Goal: Transaction & Acquisition: Purchase product/service

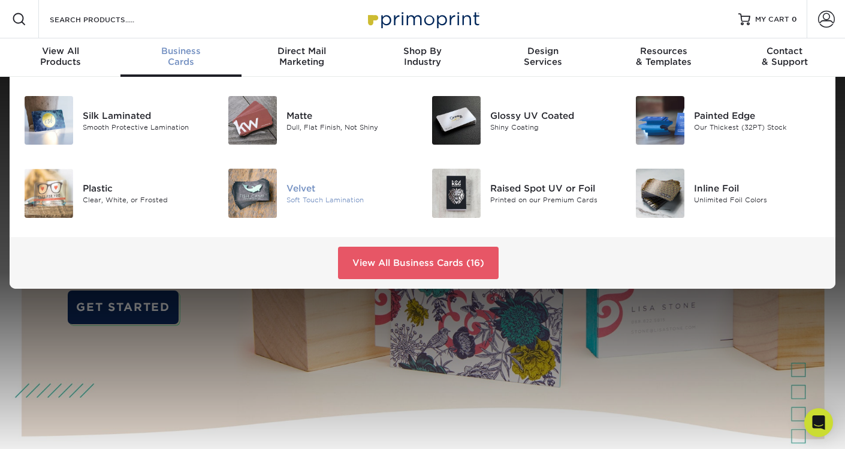
click at [303, 192] on div "Velvet" at bounding box center [350, 188] width 127 height 13
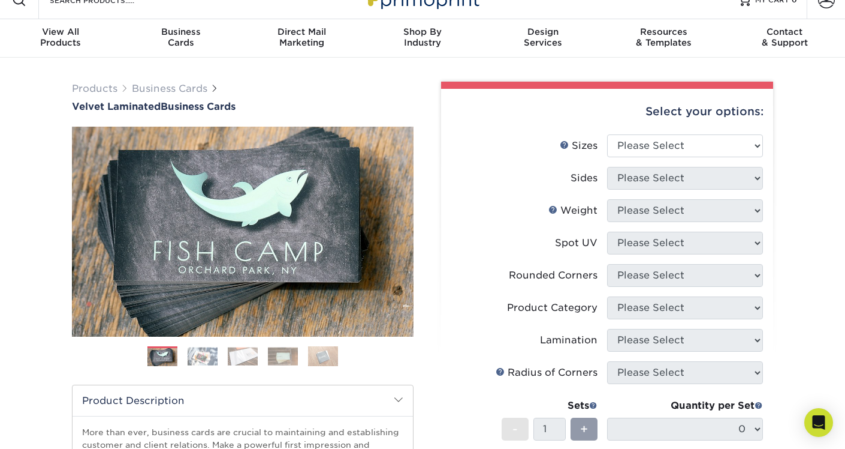
scroll to position [38, 0]
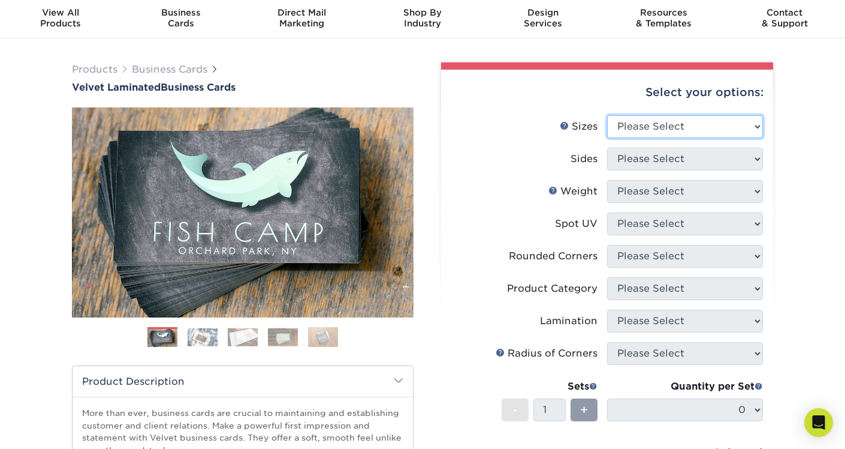
select select "2.00x3.50"
click option "2" x 3.5" - Standard" at bounding box center [0, 0] width 0 height 0
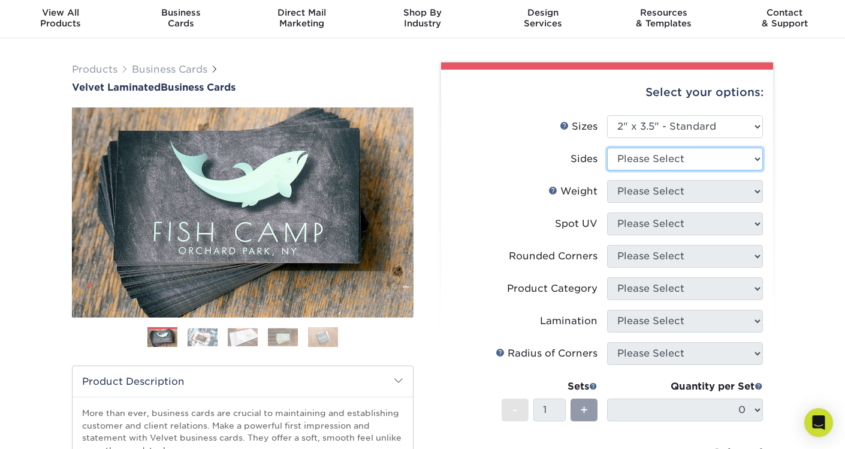
select select "13abbda7-1d64-4f25-8bb2-c179b224825d"
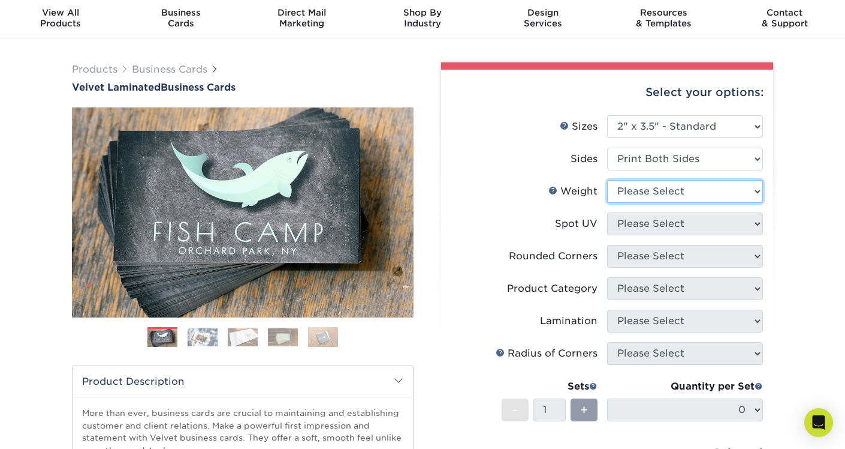
select select "16PT"
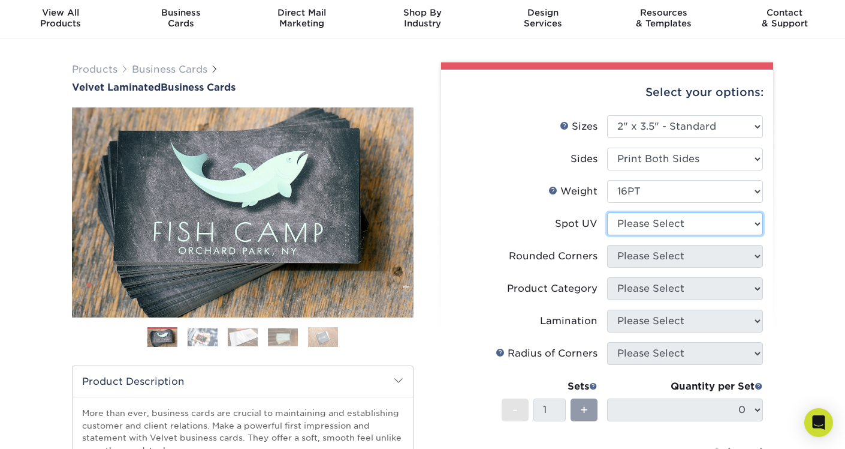
select select "3"
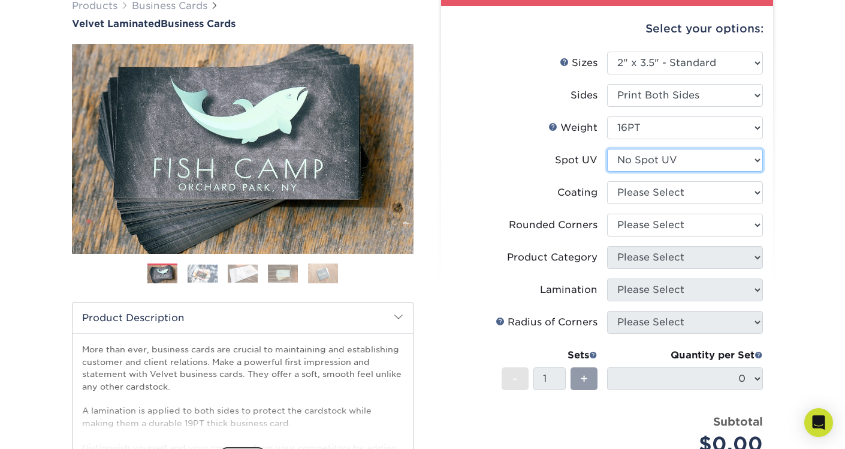
scroll to position [106, 0]
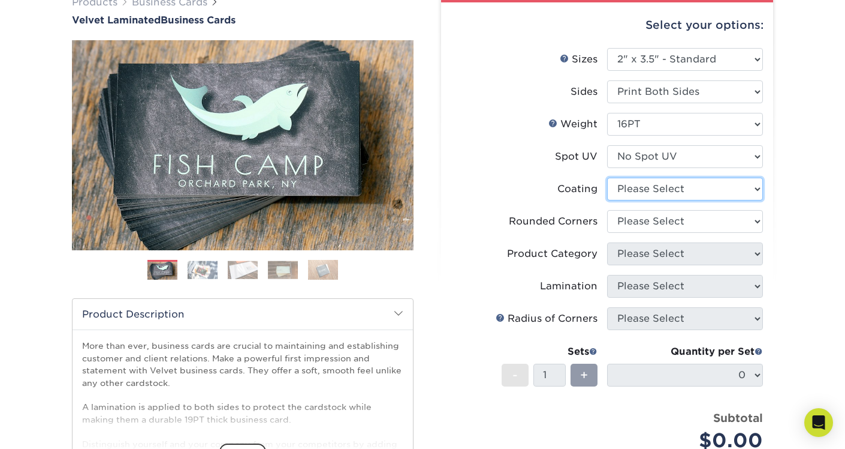
select select "3e7618de-abca-4bda-9f97-8b9129e913d8"
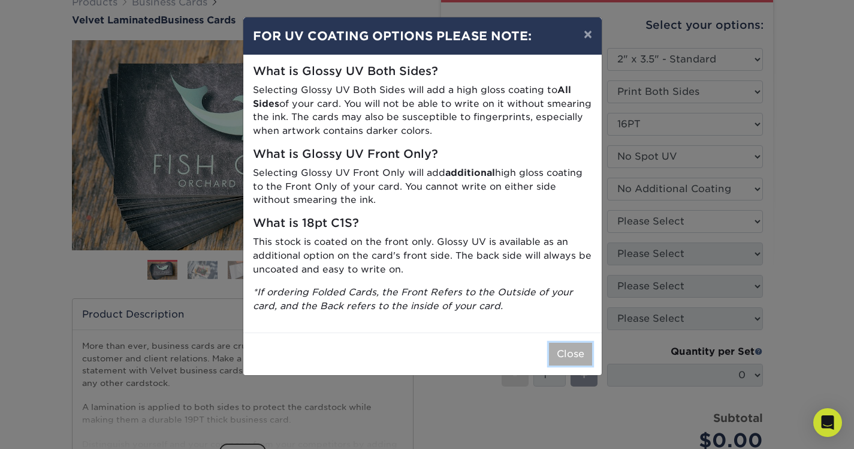
click at [568, 356] on button "Close" at bounding box center [570, 353] width 43 height 23
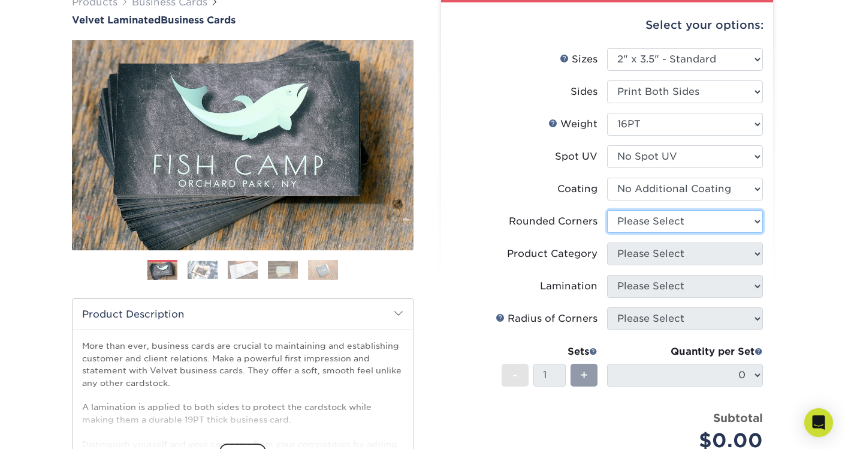
select select "0"
click option "No" at bounding box center [0, 0] width 0 height 0
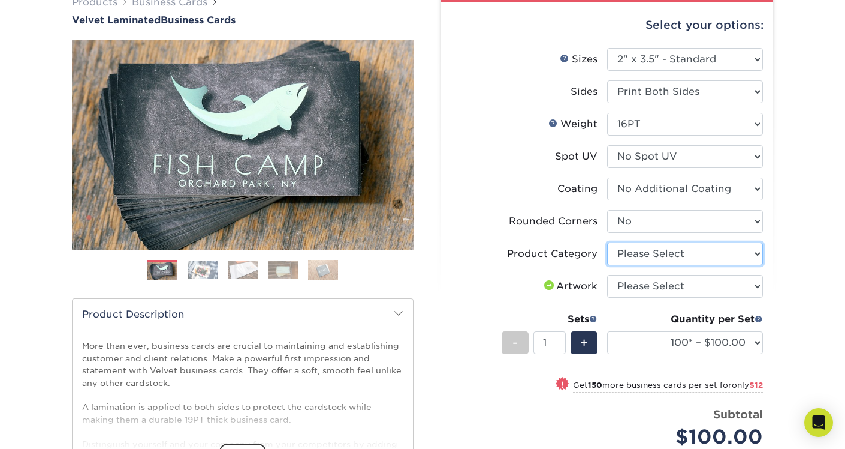
select select "3b5148f1-0588-4f88-a218-97bcfdce65c1"
click option "Business Cards" at bounding box center [0, 0] width 0 height 0
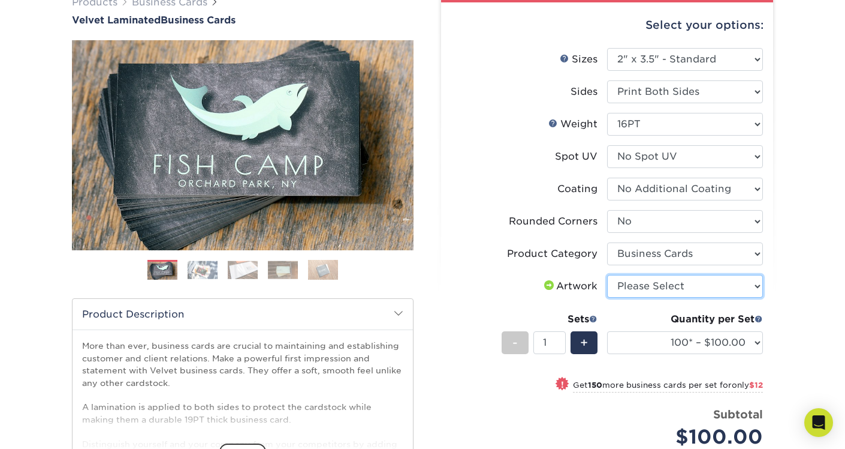
select select "upload"
click option "I will upload files" at bounding box center [0, 0] width 0 height 0
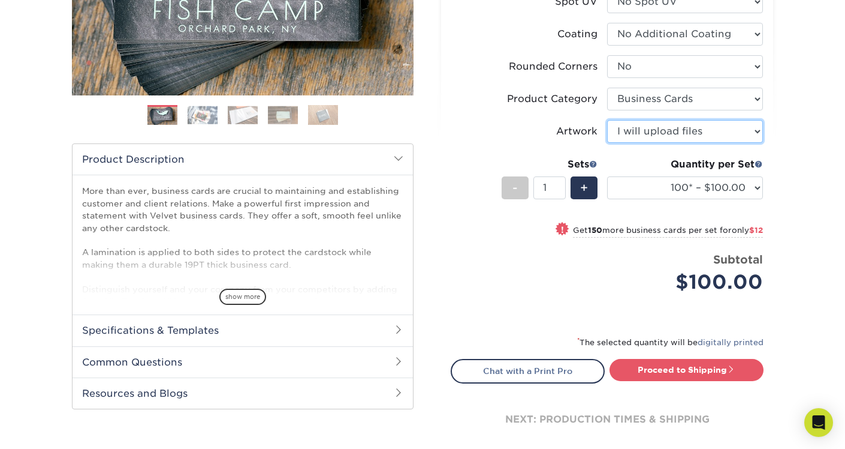
scroll to position [269, 0]
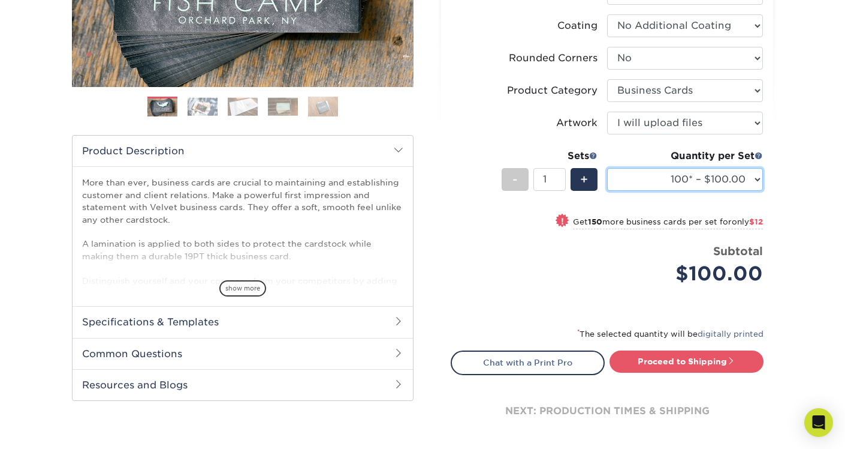
select select "1000 – $156.00"
click option "1000 – $156.00" at bounding box center [0, 0] width 0 height 0
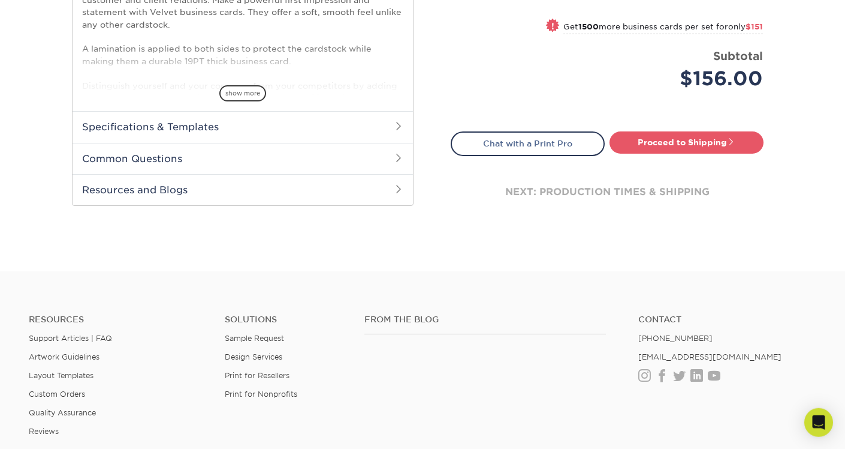
scroll to position [374, 0]
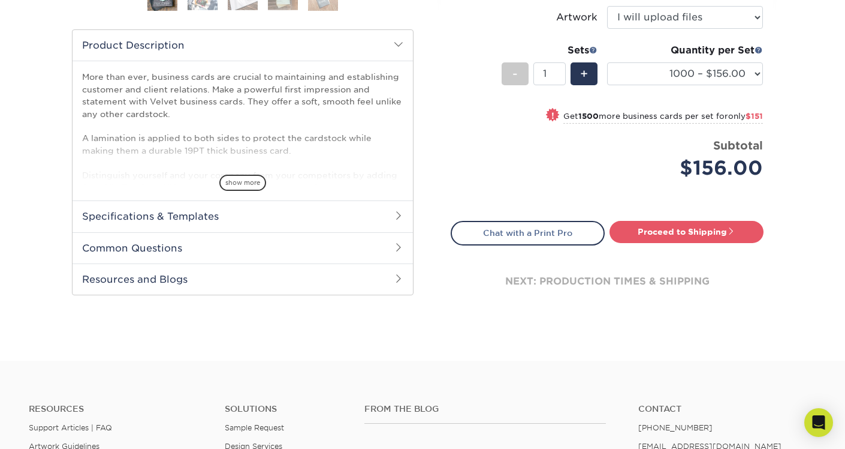
click at [399, 214] on span at bounding box center [399, 215] width 10 height 10
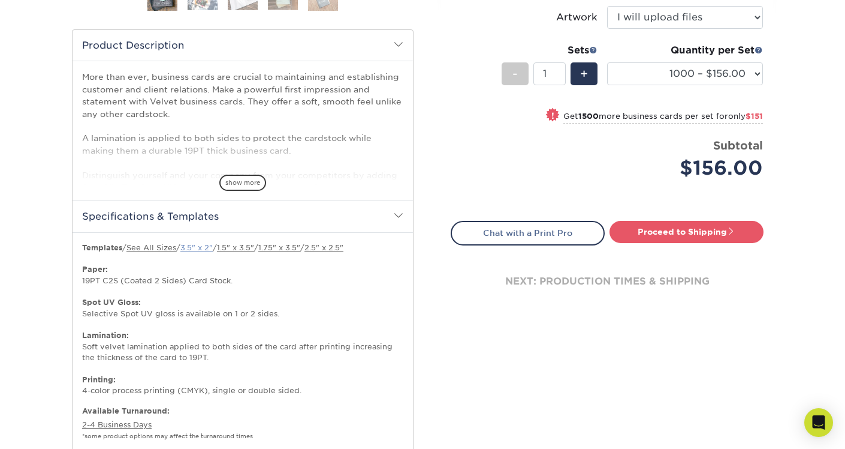
click at [203, 249] on link "3.5" x 2"" at bounding box center [196, 247] width 32 height 9
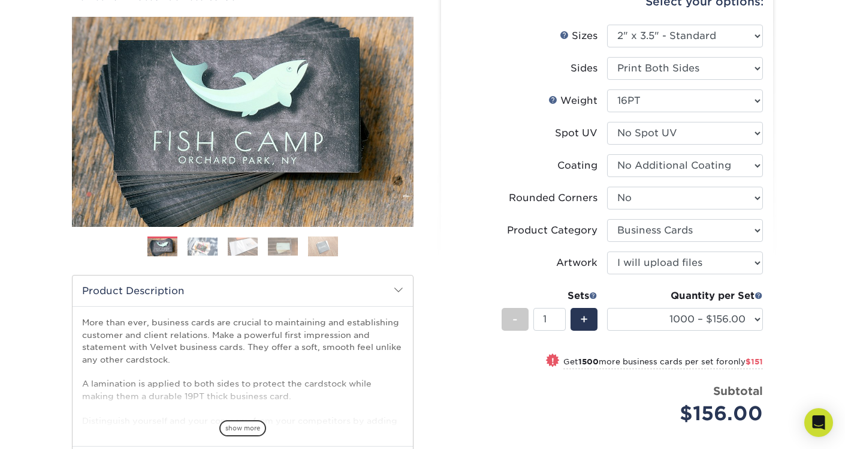
scroll to position [173, 0]
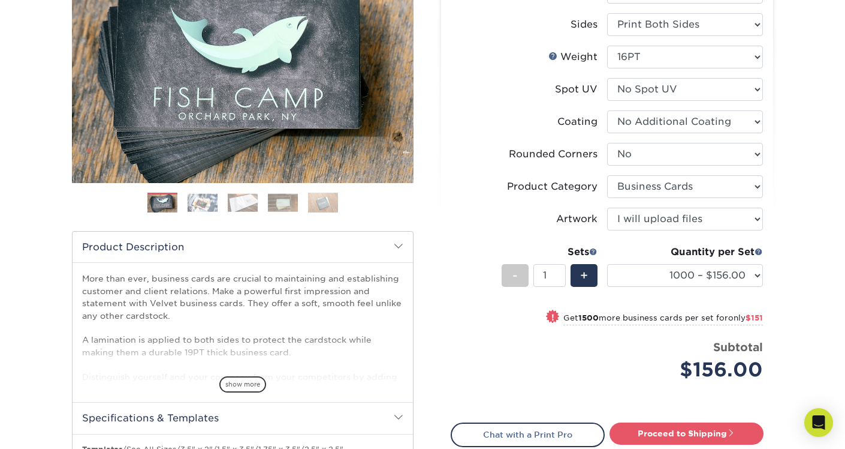
click at [204, 204] on img at bounding box center [203, 202] width 30 height 19
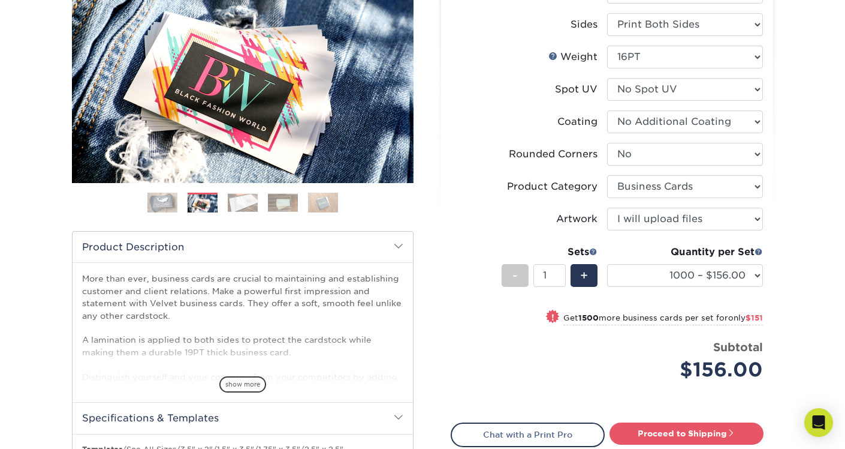
click at [249, 204] on img at bounding box center [243, 202] width 30 height 19
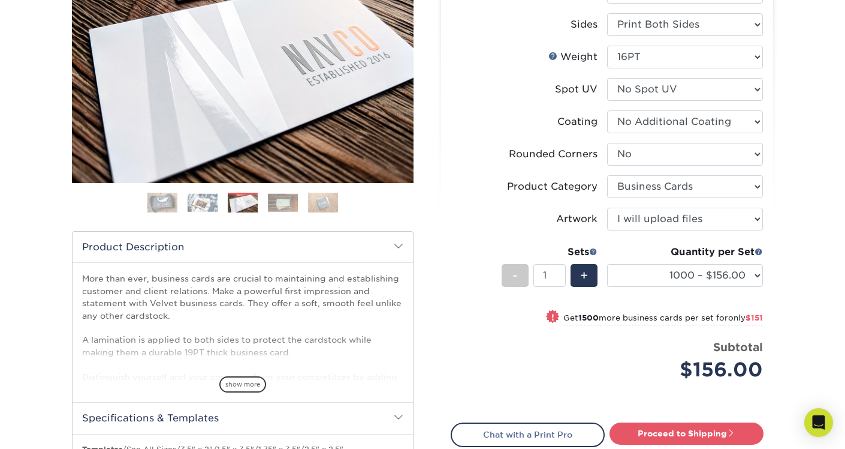
click at [282, 203] on img at bounding box center [283, 202] width 30 height 19
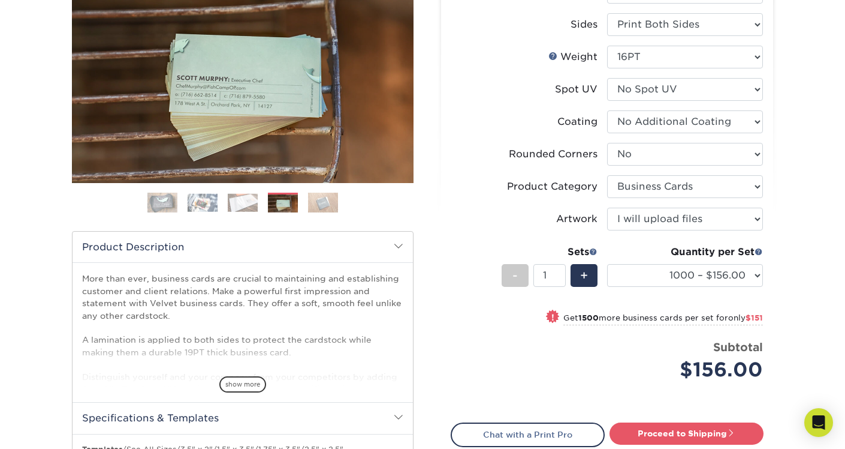
click at [319, 204] on img at bounding box center [323, 202] width 30 height 21
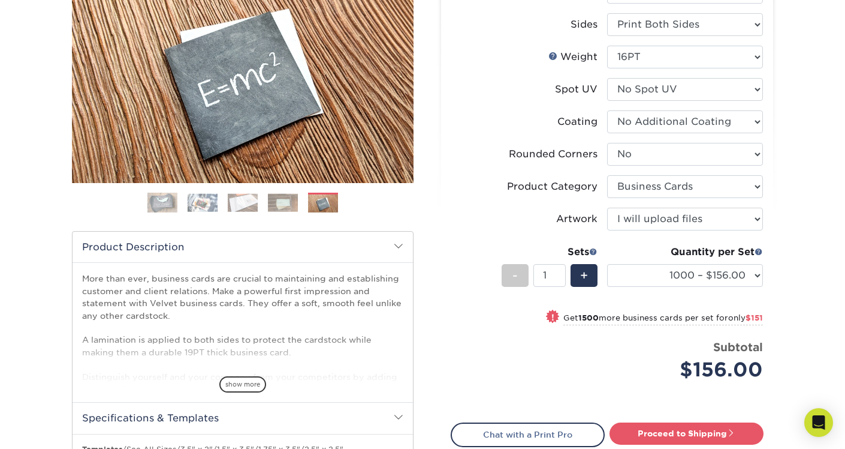
click at [160, 201] on img at bounding box center [163, 203] width 30 height 30
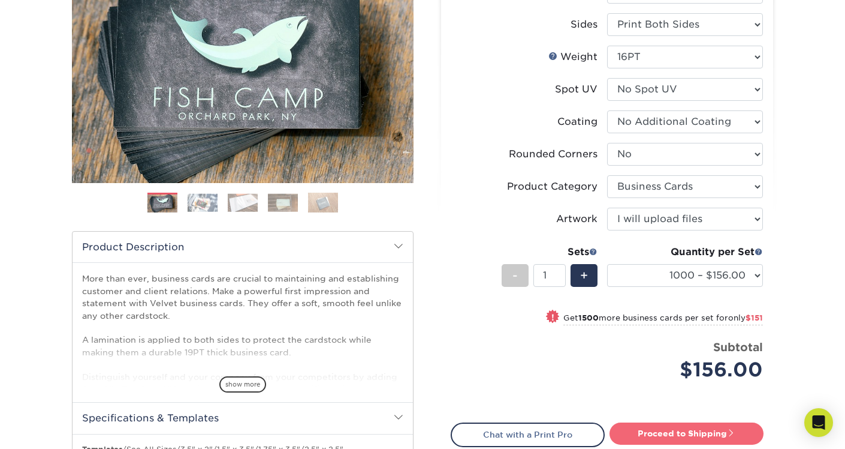
click at [660, 434] on link "Proceed to Shipping" at bounding box center [687, 433] width 154 height 22
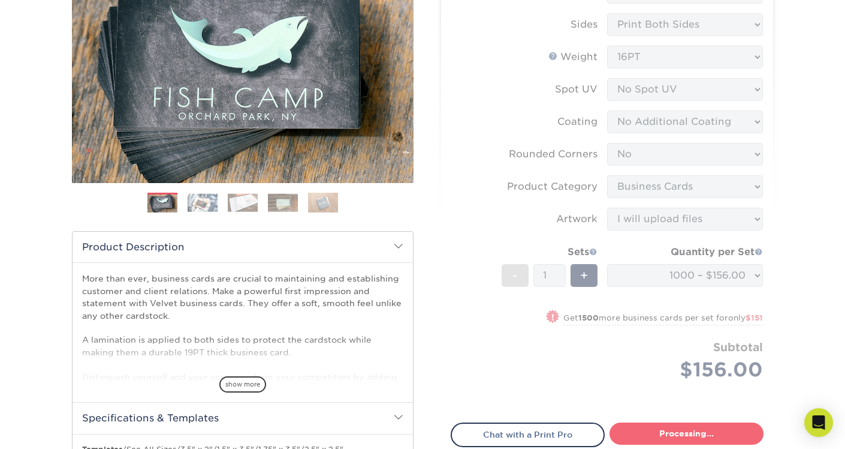
type input "Set 1"
select select "fff926d9-f0e8-4ba2-b08d-9f4fa71c5550"
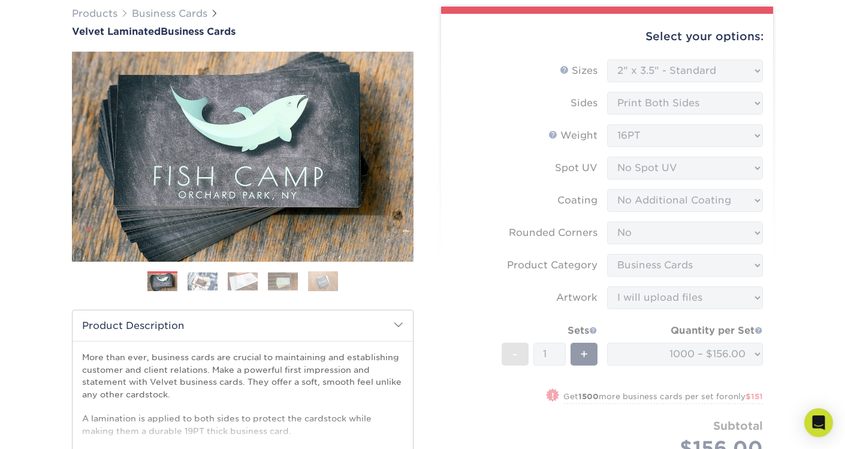
scroll to position [0, 0]
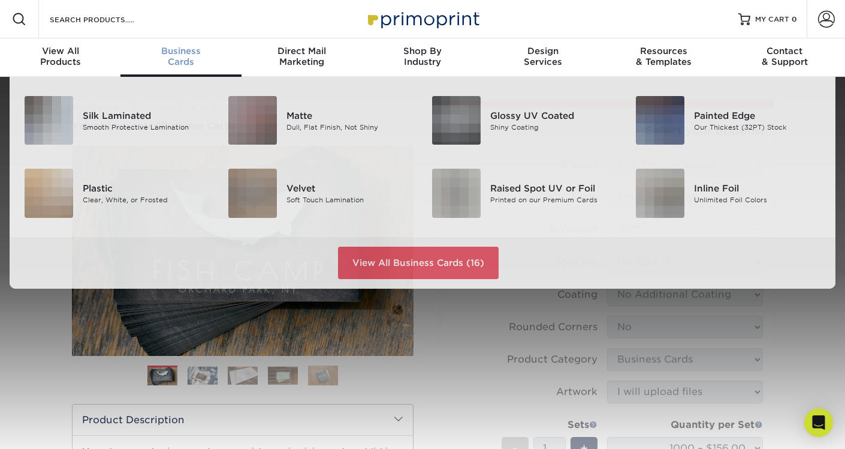
click at [177, 59] on div "Business Cards" at bounding box center [181, 57] width 121 height 22
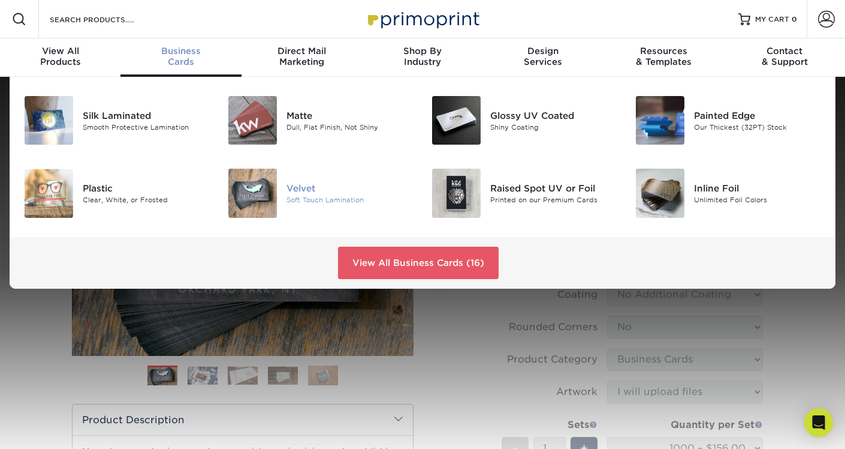
click at [296, 189] on div "Velvet" at bounding box center [350, 188] width 127 height 13
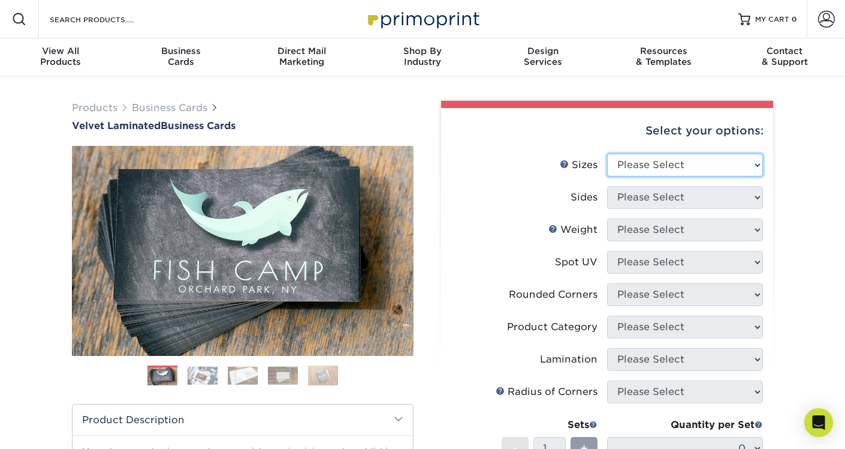
select select "2.00x3.50"
click option "2" x 3.5" - Standard" at bounding box center [0, 0] width 0 height 0
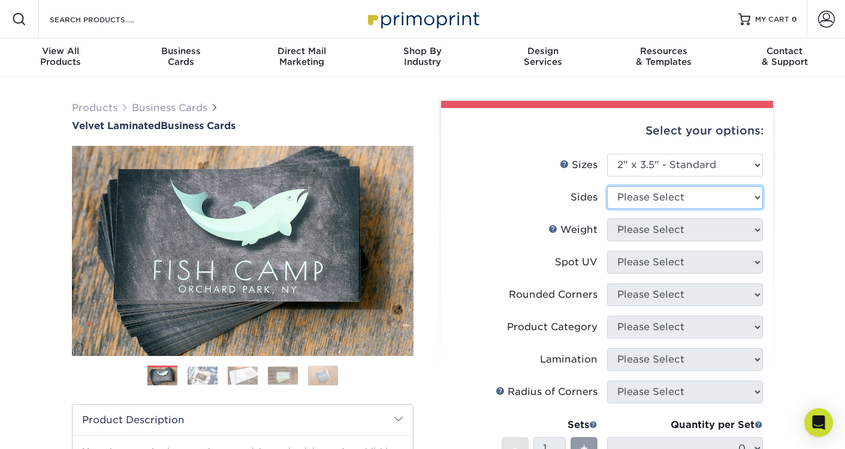
select select "13abbda7-1d64-4f25-8bb2-c179b224825d"
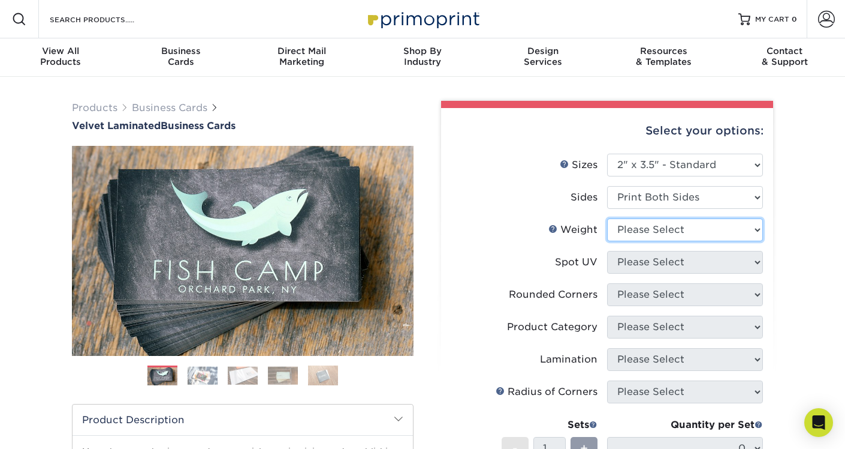
select select "16PT"
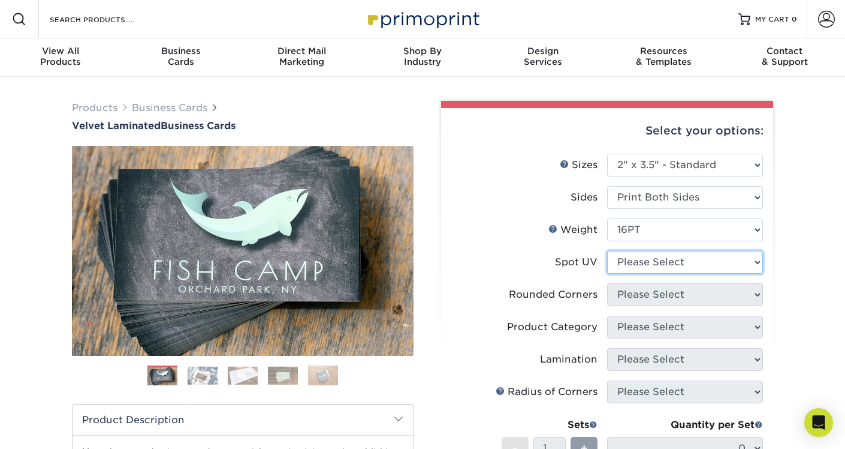
select select "3"
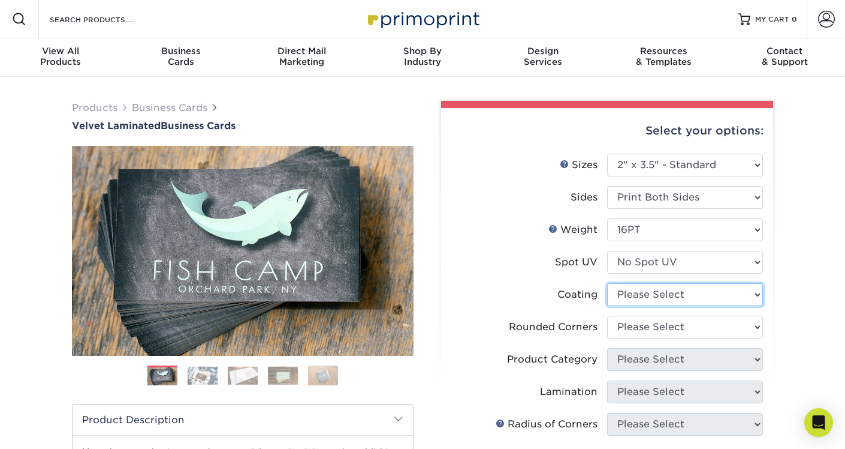
select select "3e7618de-abca-4bda-9f97-8b9129e913d8"
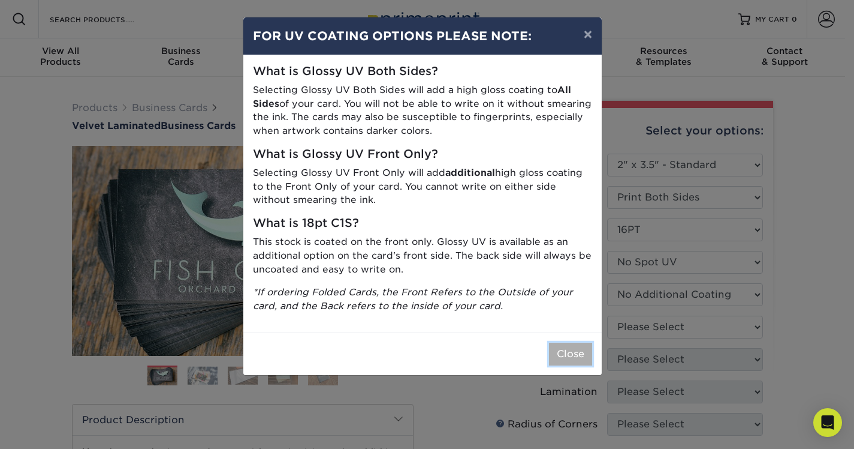
click at [571, 358] on button "Close" at bounding box center [570, 353] width 43 height 23
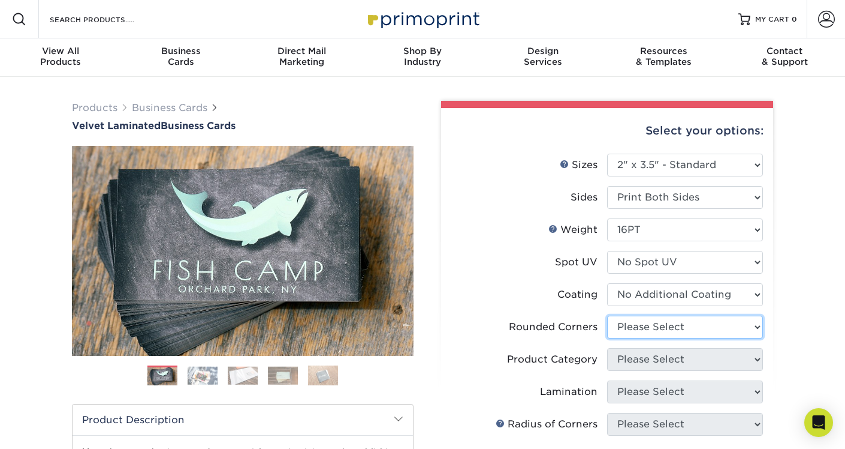
select select "0"
click option "No" at bounding box center [0, 0] width 0 height 0
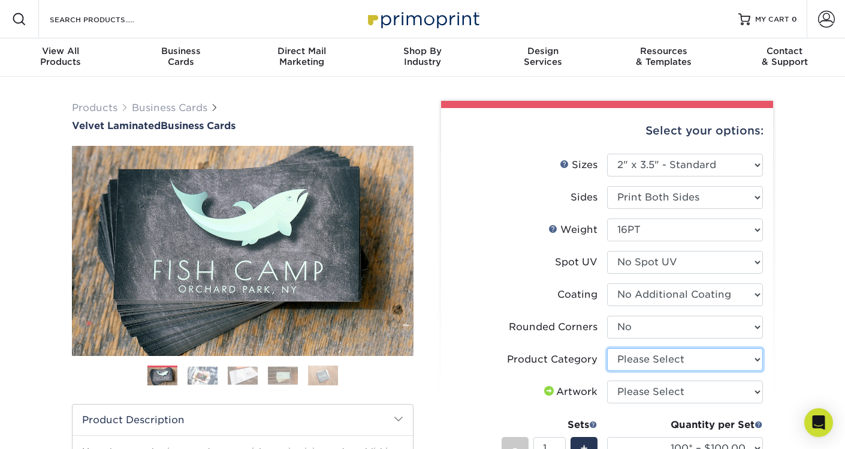
select select "3b5148f1-0588-4f88-a218-97bcfdce65c1"
click option "Business Cards" at bounding box center [0, 0] width 0 height 0
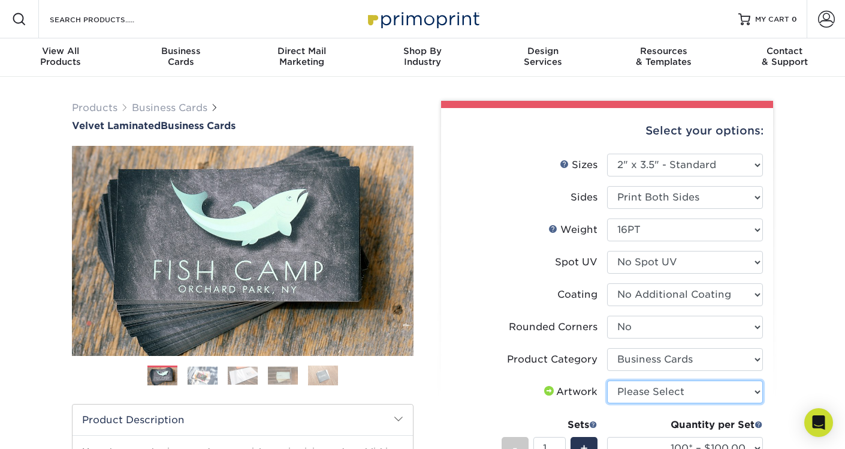
select select "upload"
click option "I will upload files" at bounding box center [0, 0] width 0 height 0
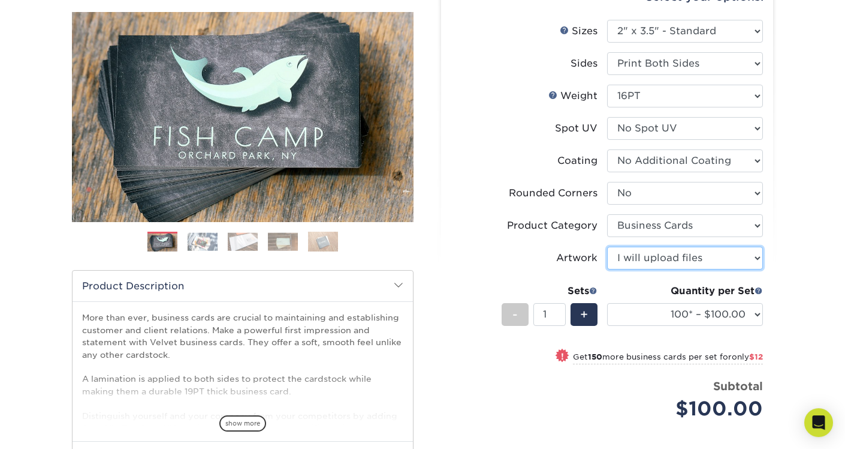
scroll to position [134, 0]
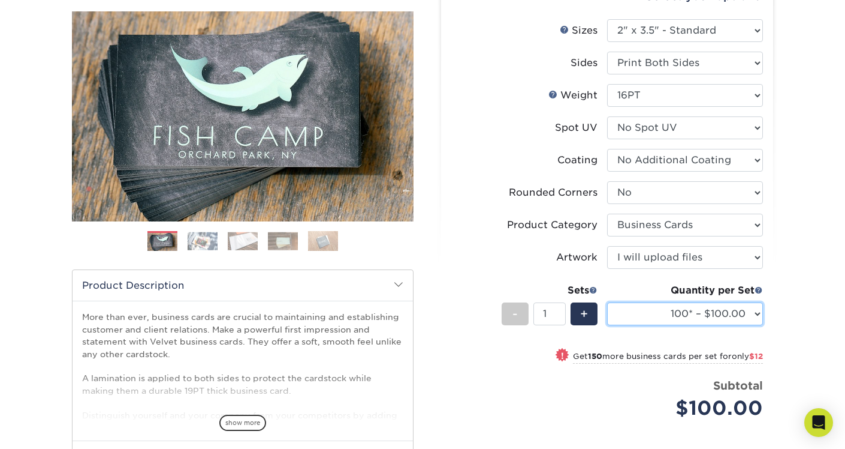
select select "1000 – $156.00"
click option "1000 – $156.00" at bounding box center [0, 0] width 0 height 0
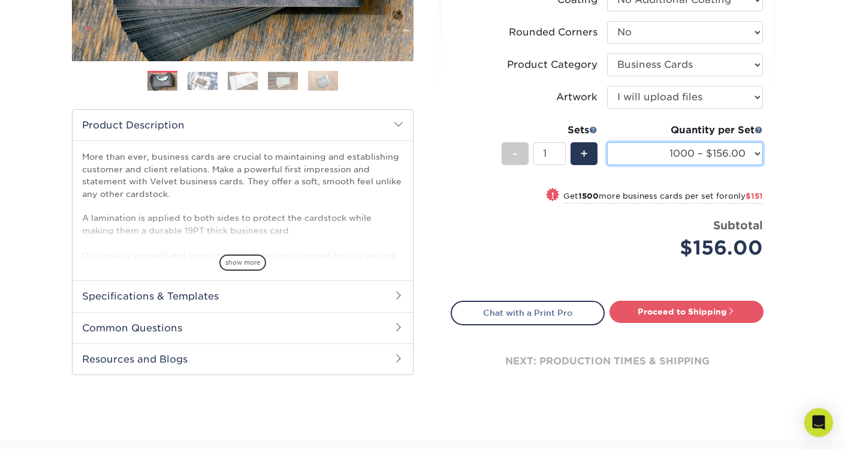
scroll to position [297, 0]
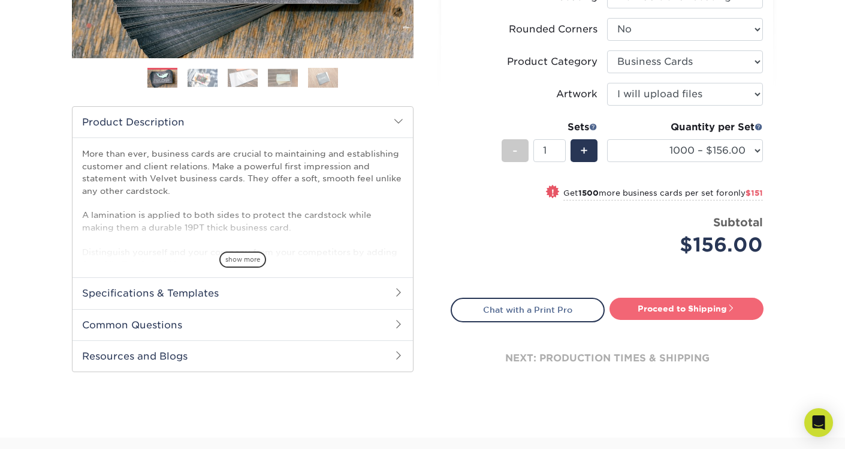
click at [685, 308] on link "Proceed to Shipping" at bounding box center [687, 308] width 154 height 22
type input "Set 1"
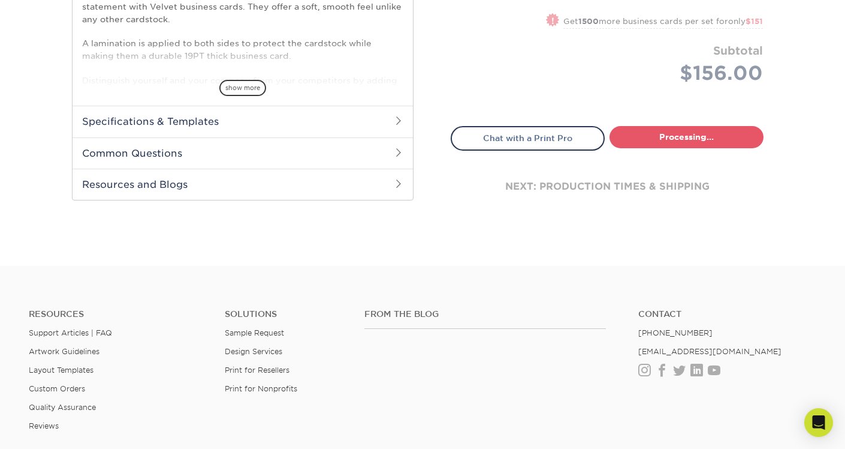
select select "fff926d9-f0e8-4ba2-b08d-9f4fa71c5550"
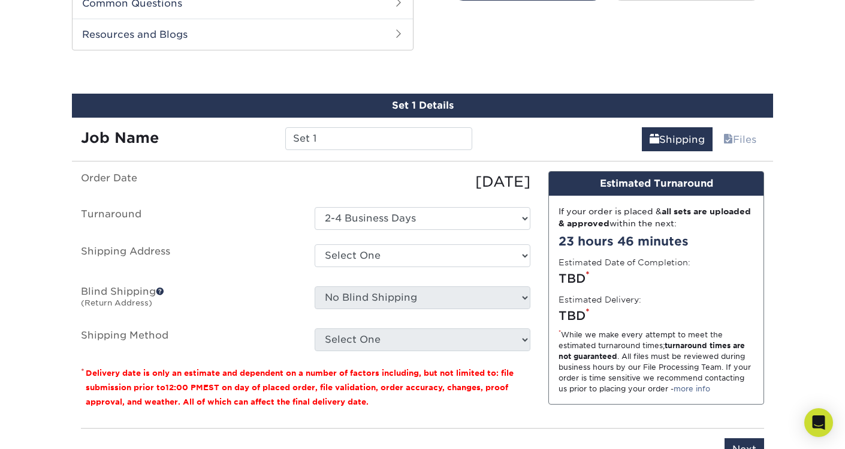
scroll to position [627, 0]
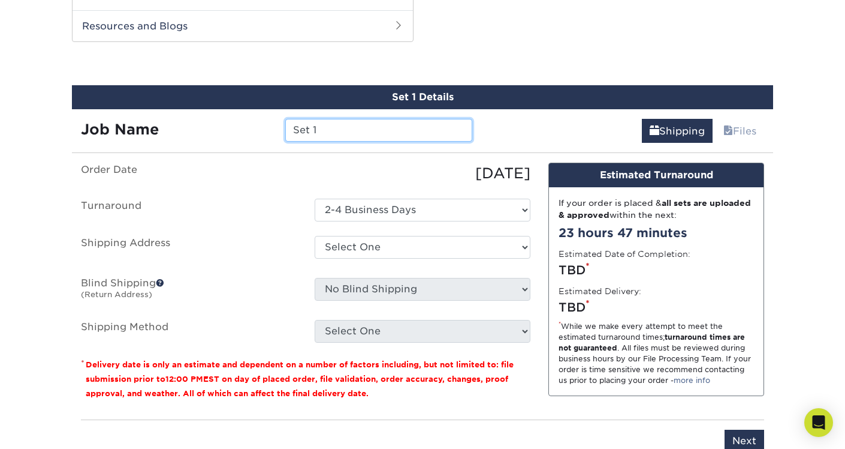
click at [325, 136] on input "Set 1" at bounding box center [378, 130] width 186 height 23
drag, startPoint x: 318, startPoint y: 131, endPoint x: 260, endPoint y: 135, distance: 58.9
click at [285, 135] on input "Set 1" at bounding box center [378, 130] width 186 height 23
type input "Chase"
click option "- Login" at bounding box center [0, 0] width 0 height 0
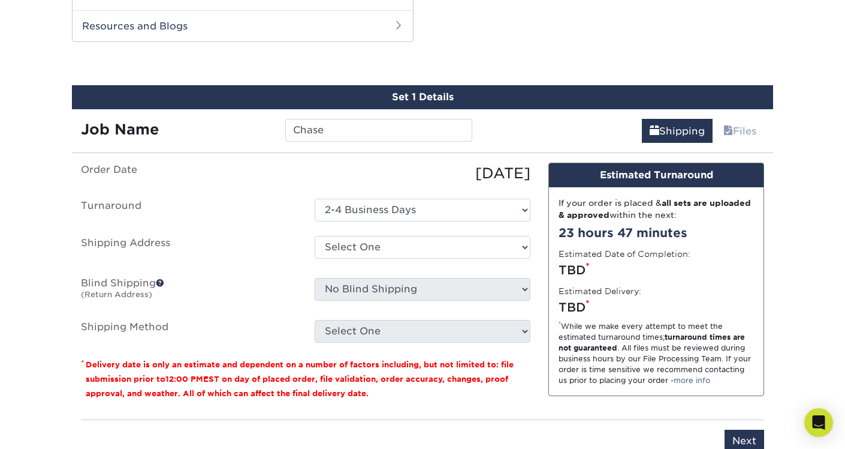
scroll to position [0, 0]
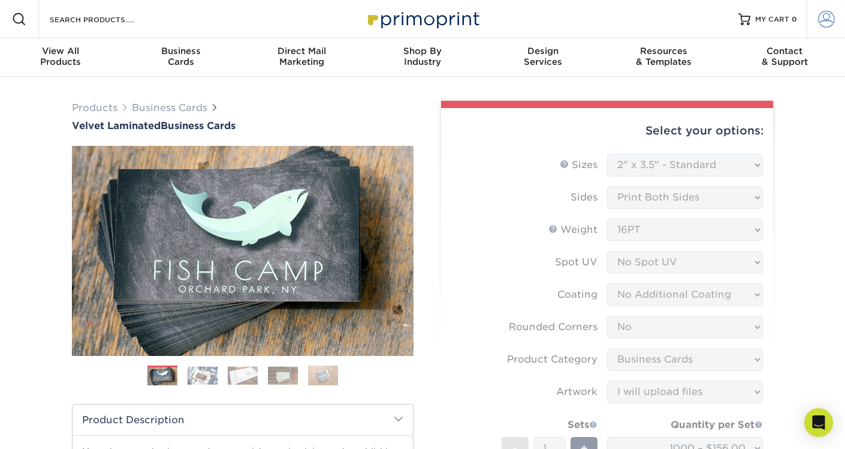
click at [822, 16] on span at bounding box center [826, 19] width 17 height 17
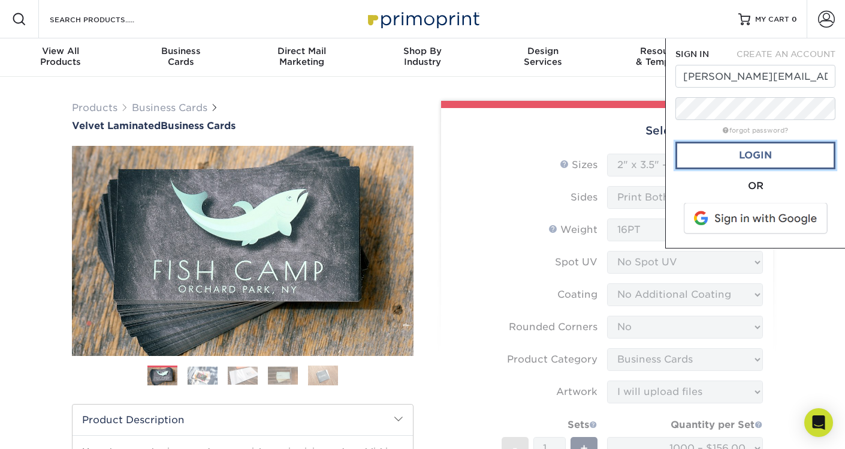
drag, startPoint x: 750, startPoint y: 157, endPoint x: 751, endPoint y: 151, distance: 6.0
click at [750, 156] on link "Login" at bounding box center [756, 156] width 160 height 28
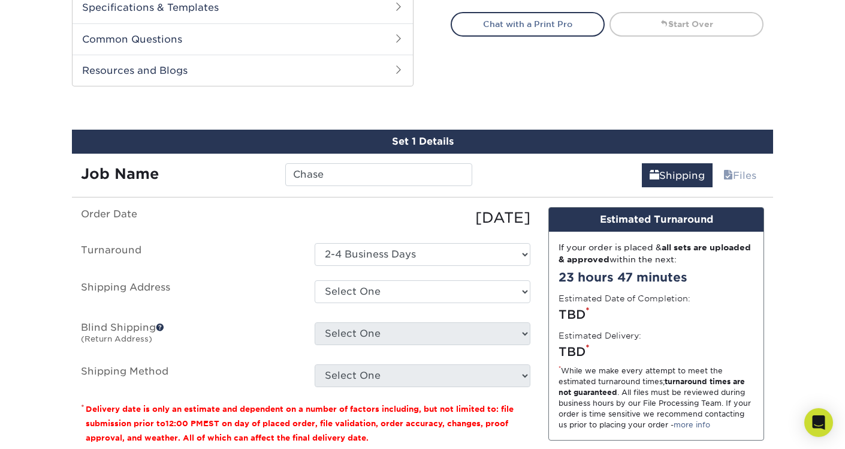
scroll to position [633, 0]
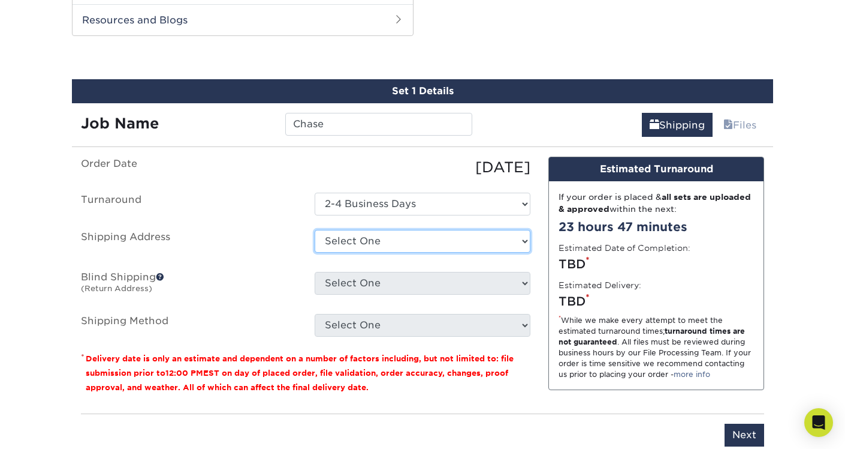
select select "46472"
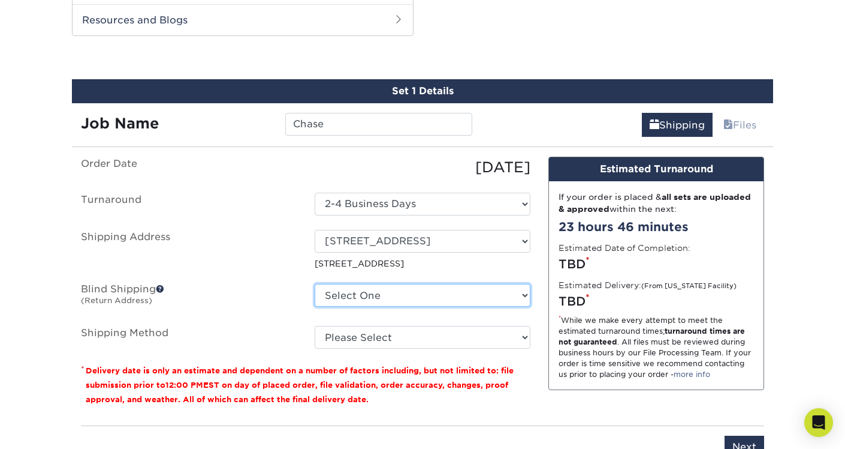
select select "46472"
click option "[STREET_ADDRESS]" at bounding box center [0, 0] width 0 height 0
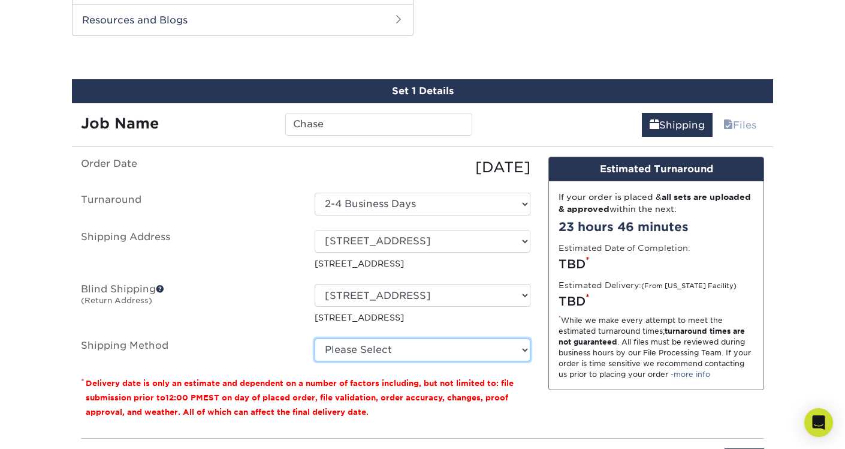
select select "03"
click option "Ground Shipping (+$8.96)" at bounding box center [0, 0] width 0 height 0
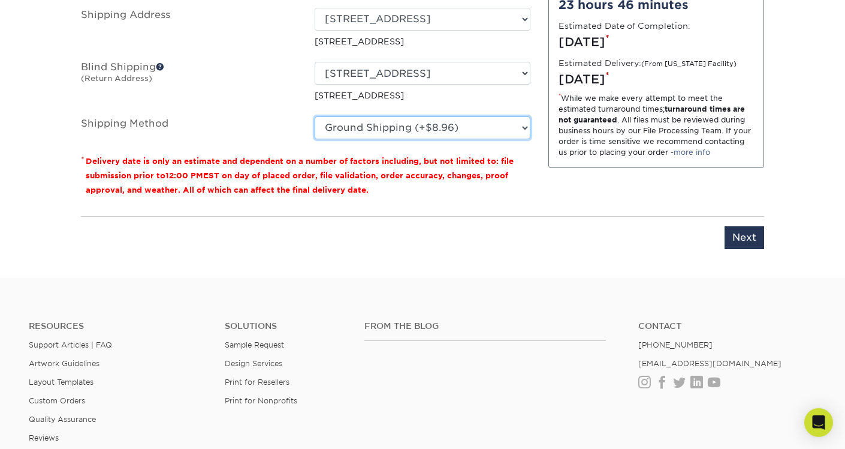
scroll to position [883, 0]
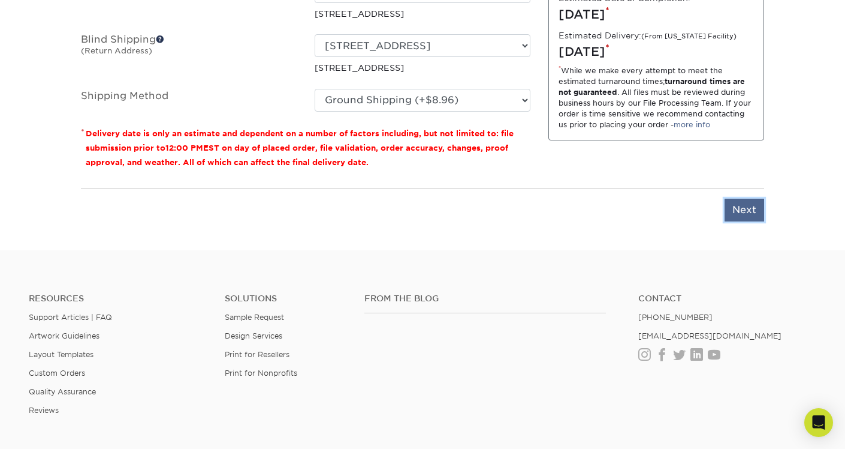
click at [748, 211] on input "Next" at bounding box center [745, 209] width 40 height 23
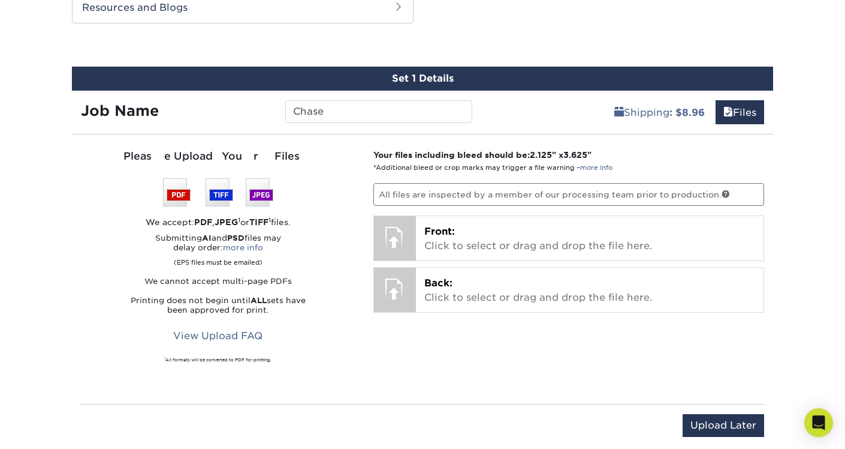
scroll to position [643, 0]
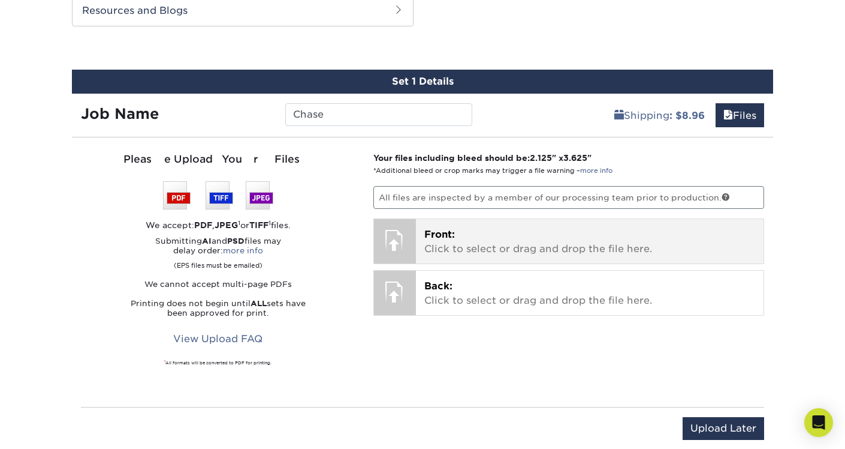
click at [470, 244] on p "Front: Click to select or drag and drop the file here." at bounding box center [591, 241] width 332 height 29
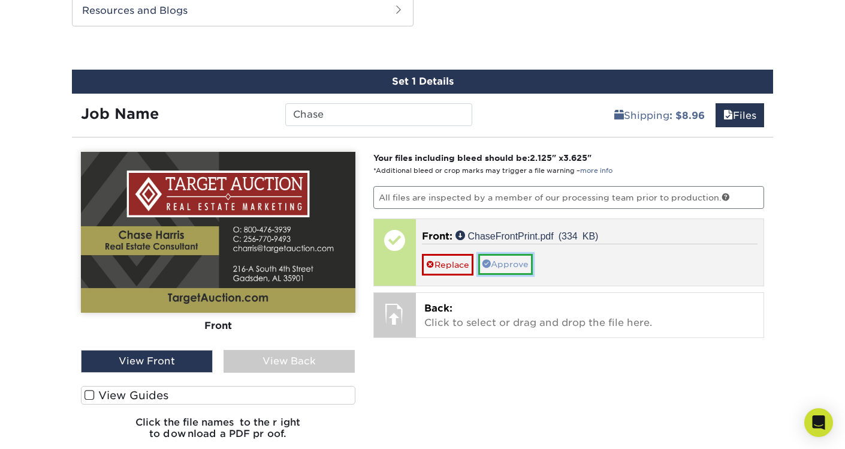
click at [509, 263] on link "Approve" at bounding box center [506, 264] width 55 height 20
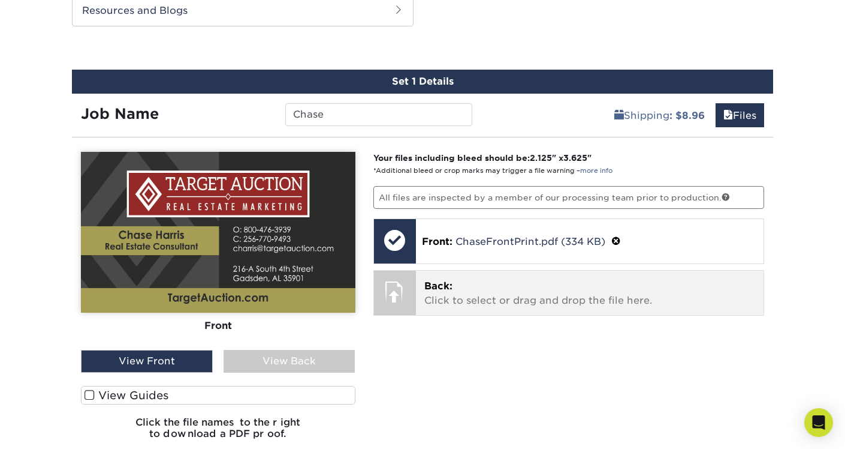
click at [492, 294] on p "Back: Click to select or drag and drop the file here." at bounding box center [591, 293] width 332 height 29
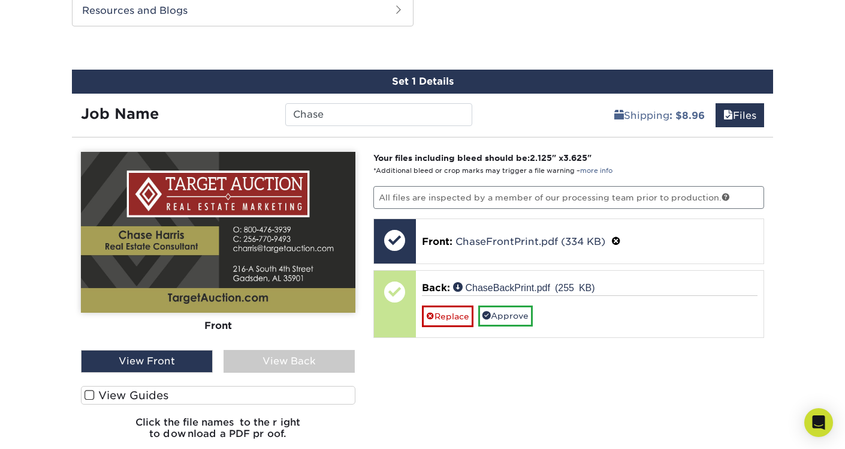
click at [294, 363] on div "View Back" at bounding box center [290, 361] width 132 height 23
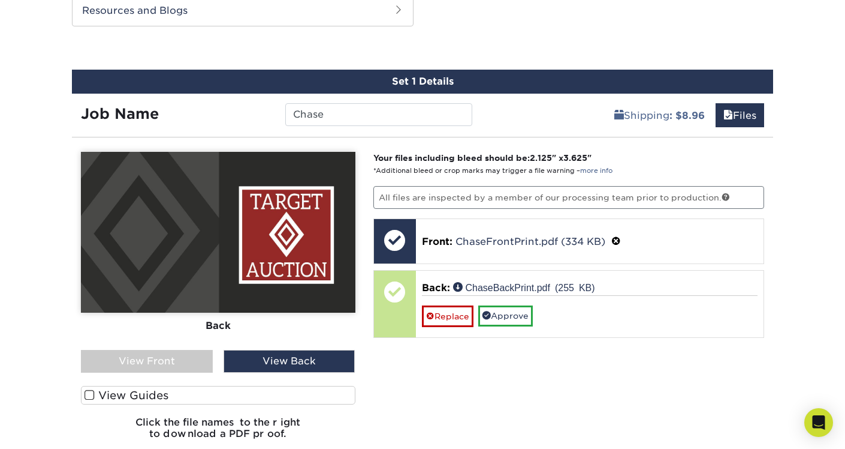
click at [172, 362] on div "View Front" at bounding box center [147, 361] width 132 height 23
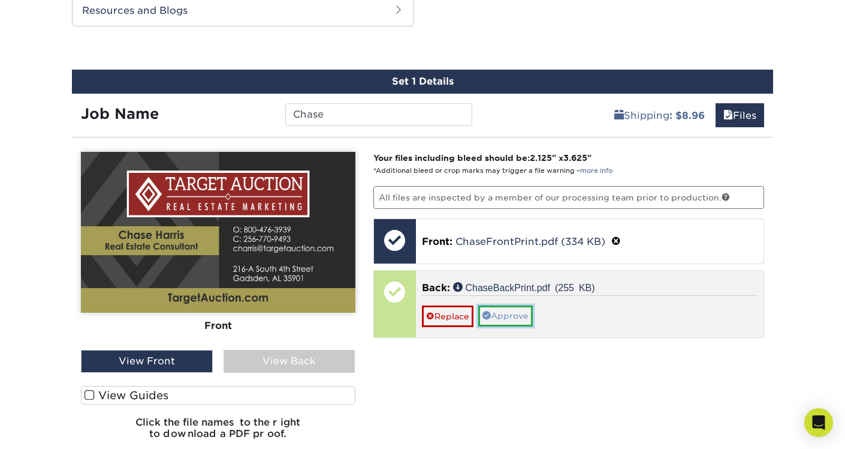
click at [502, 314] on link "Approve" at bounding box center [506, 315] width 55 height 20
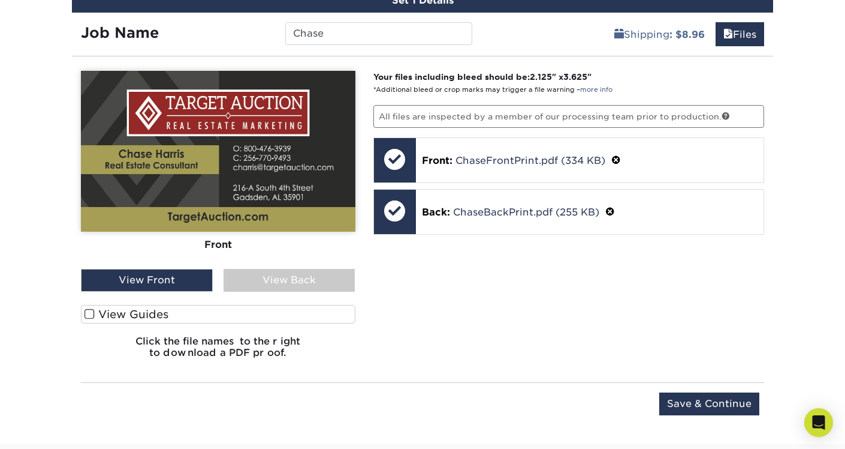
scroll to position [806, 0]
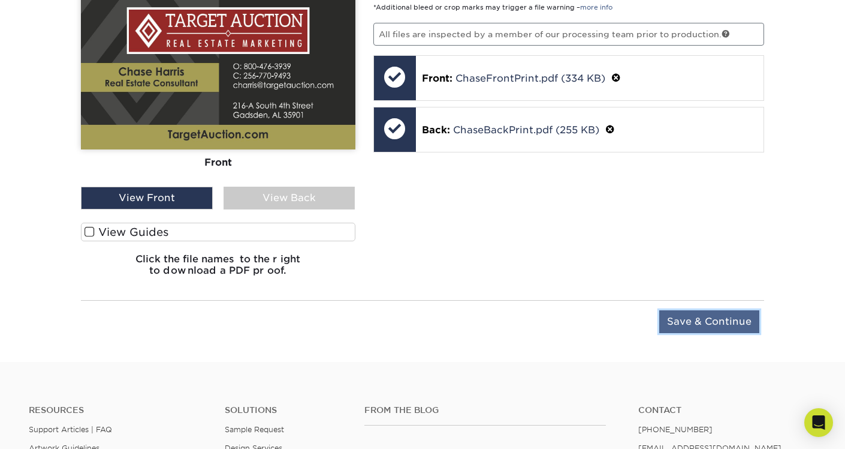
click at [699, 320] on input "Save & Continue" at bounding box center [710, 321] width 100 height 23
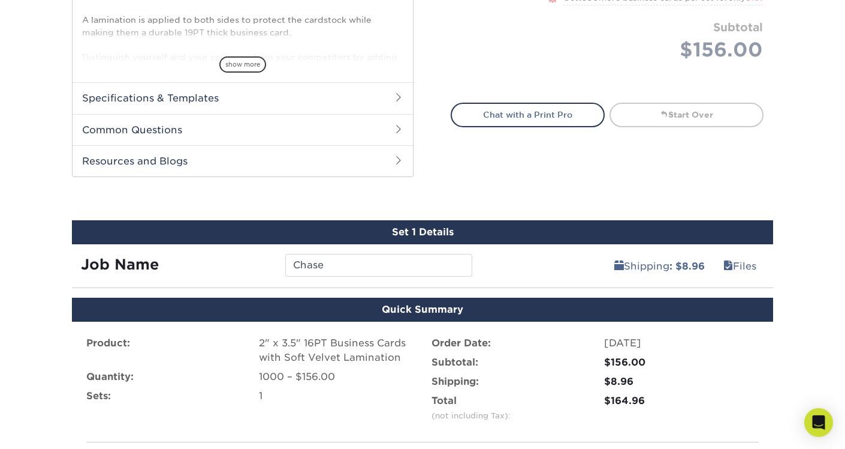
scroll to position [614, 0]
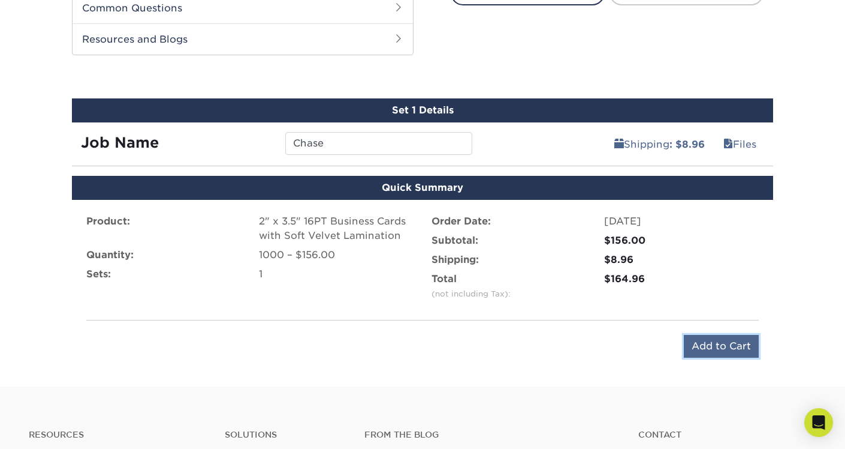
click at [713, 346] on input "Add to Cart" at bounding box center [721, 346] width 75 height 23
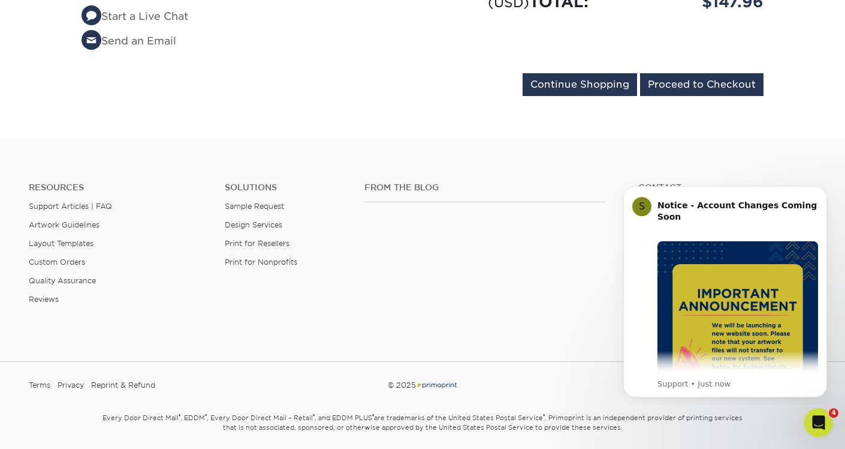
scroll to position [387, 0]
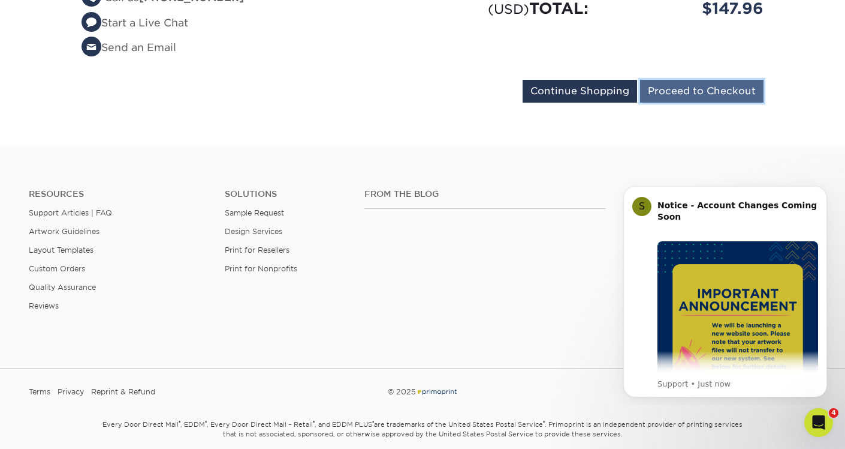
click at [706, 91] on input "Proceed to Checkout" at bounding box center [702, 91] width 124 height 23
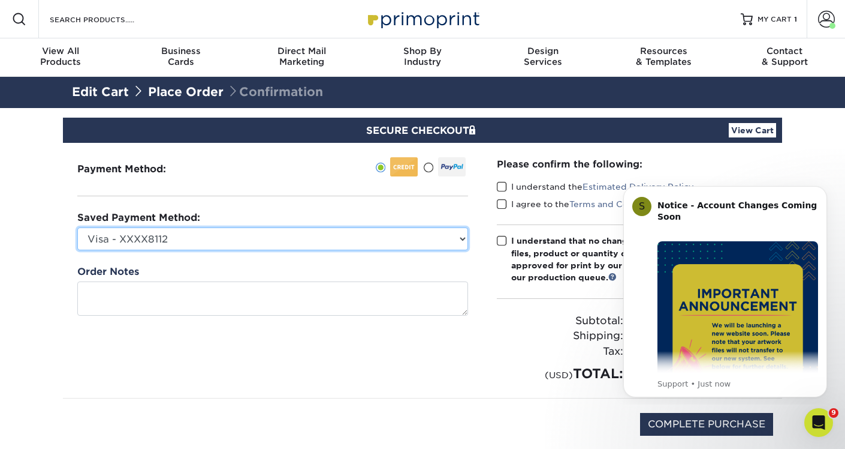
select select "66512"
click option "Visa - XXXX4637" at bounding box center [0, 0] width 0 height 0
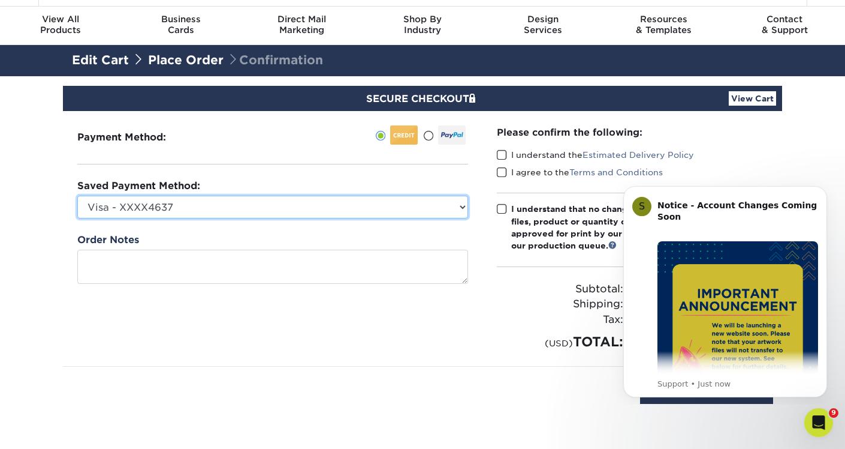
scroll to position [58, 0]
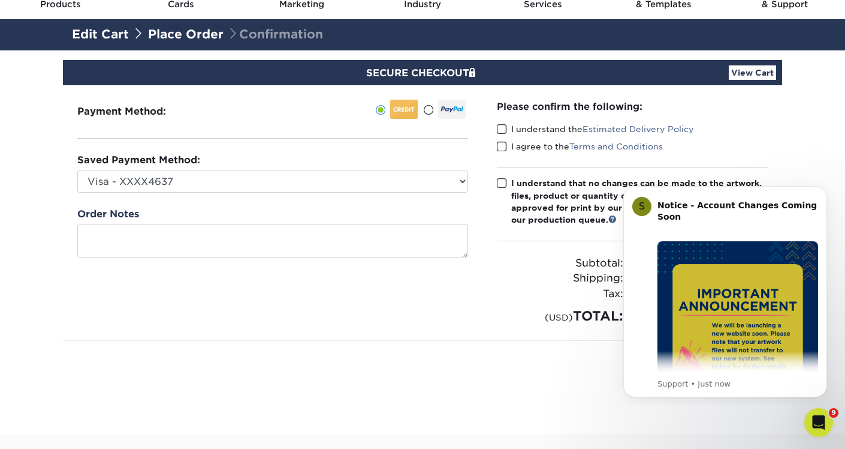
click at [504, 130] on span at bounding box center [502, 129] width 10 height 11
click at [0, 0] on input "I understand the Estimated Delivery Policy" at bounding box center [0, 0] width 0 height 0
click at [504, 145] on span at bounding box center [502, 146] width 10 height 11
click at [0, 0] on input "I agree to the Terms and Conditions" at bounding box center [0, 0] width 0 height 0
click at [809, 423] on icon "Open Intercom Messenger" at bounding box center [818, 421] width 20 height 20
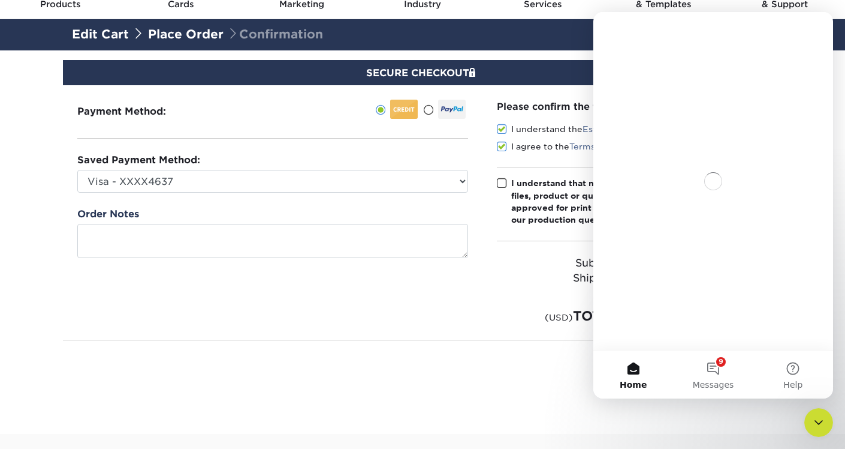
scroll to position [0, 0]
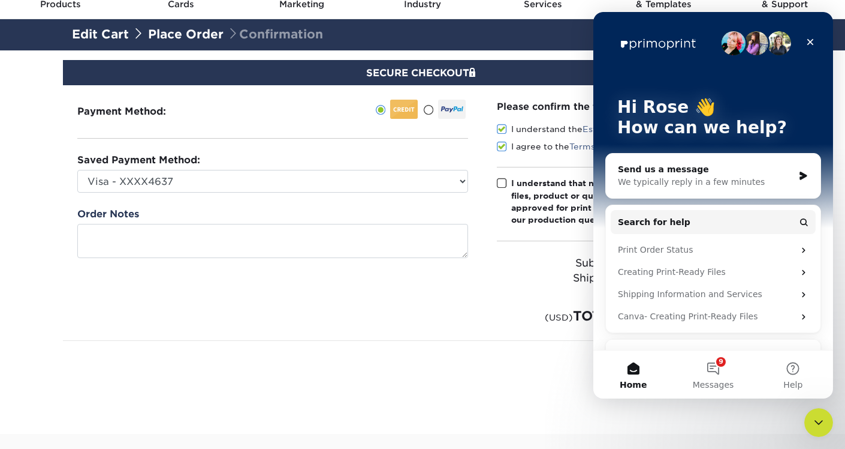
click at [555, 405] on section "SECURE CHECKOUT View Cart Payment Method: Saved Payment Method:" at bounding box center [422, 241] width 845 height 383
click at [811, 40] on icon "Close" at bounding box center [811, 42] width 10 height 10
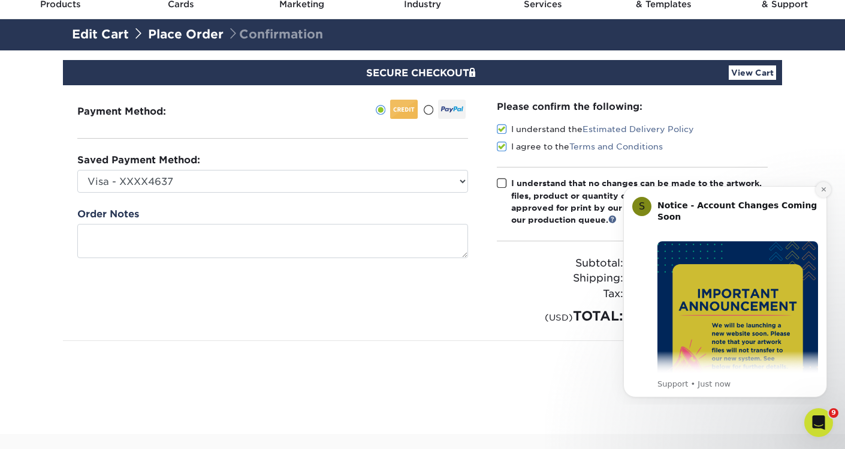
click at [824, 188] on icon "Dismiss notification" at bounding box center [824, 189] width 7 height 7
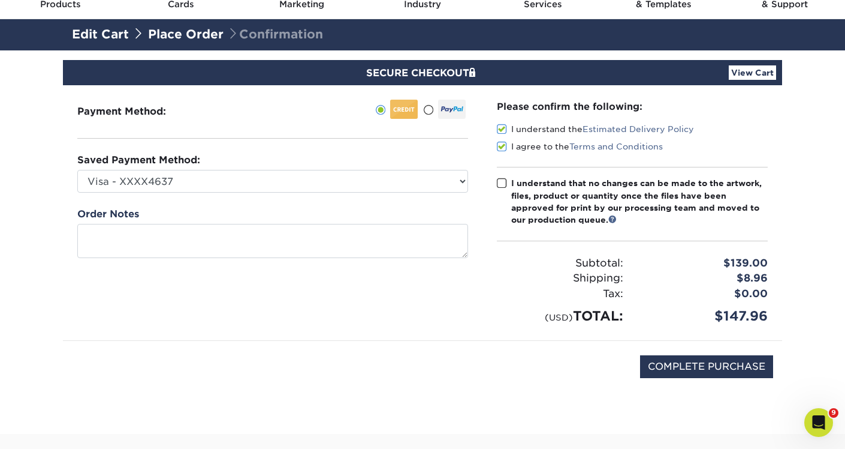
click at [501, 184] on span at bounding box center [502, 182] width 10 height 11
click at [0, 0] on input "I understand that no changes can be made to the artwork, files, product or quan…" at bounding box center [0, 0] width 0 height 0
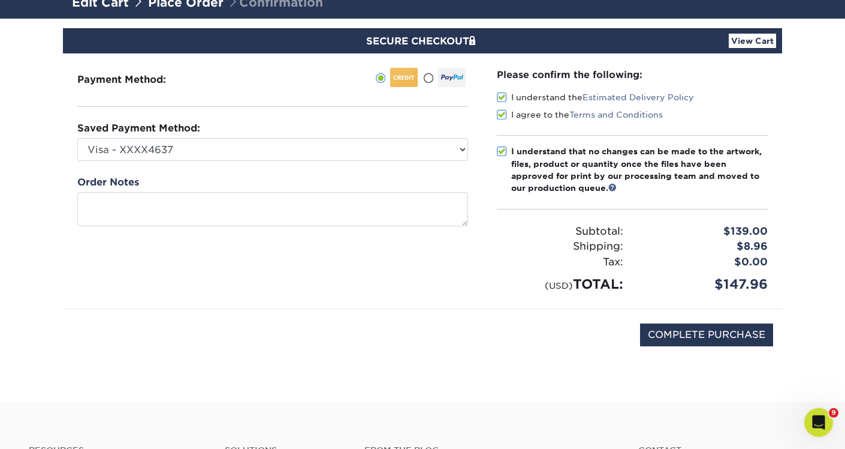
scroll to position [96, 0]
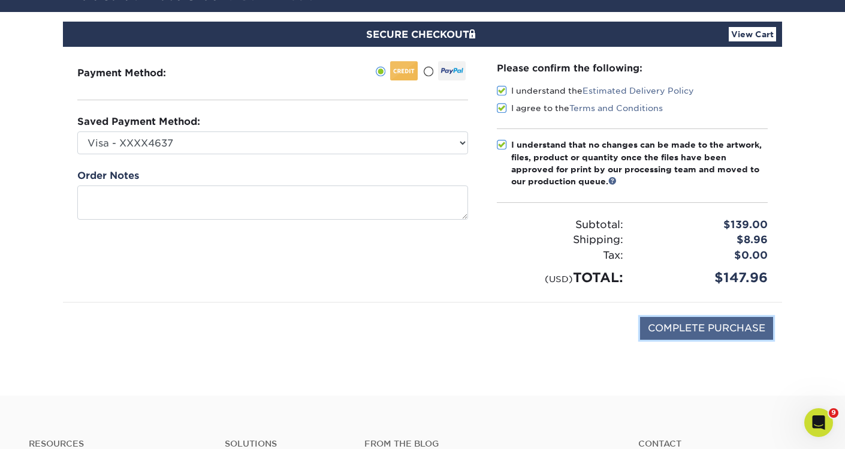
click at [719, 325] on input "COMPLETE PURCHASE" at bounding box center [706, 328] width 133 height 23
type input "PROCESSING, PLEASE WAIT..."
